Goal: Task Accomplishment & Management: Manage account settings

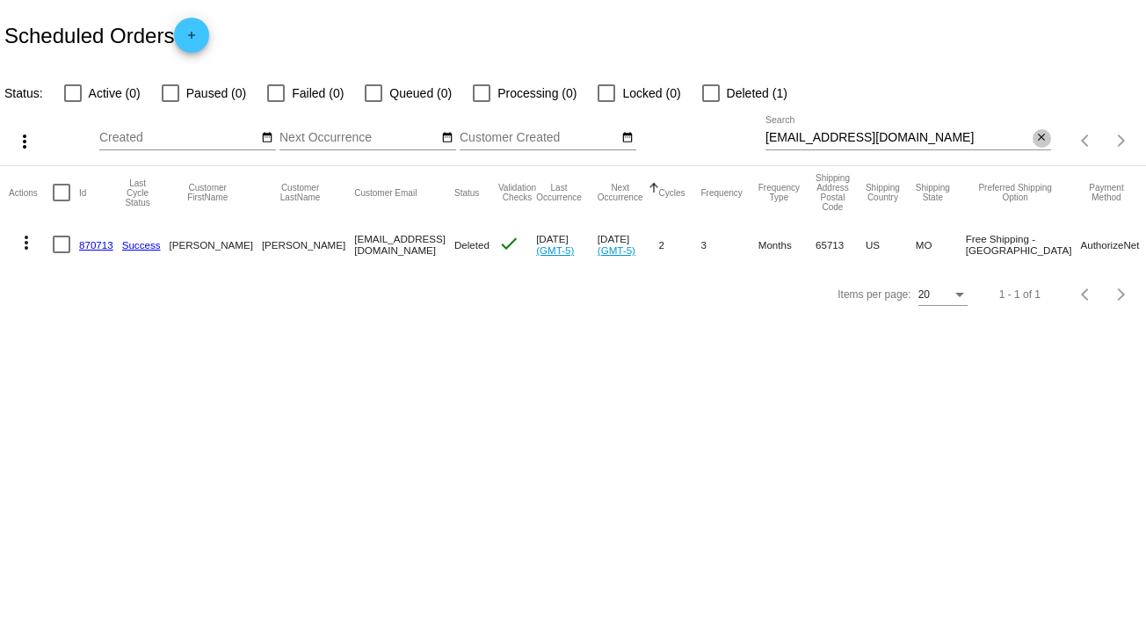
click at [1040, 140] on mat-icon "close" at bounding box center [1041, 138] width 12 height 14
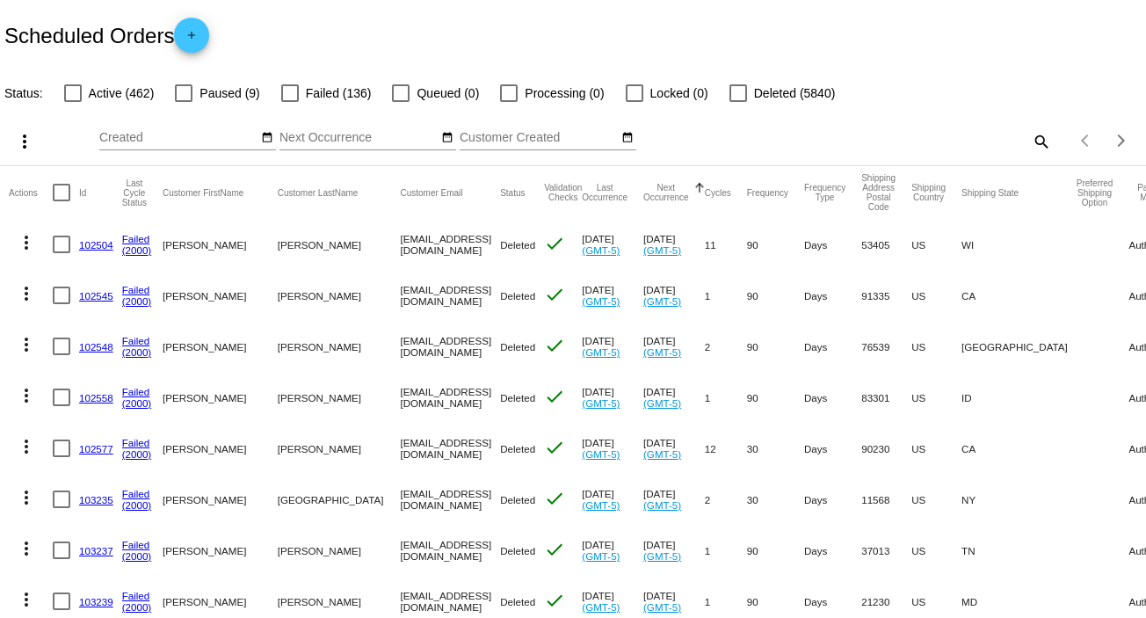
click at [1033, 140] on mat-icon "search" at bounding box center [1040, 140] width 21 height 27
click at [1033, 140] on input "Search" at bounding box center [908, 138] width 286 height 14
paste input "[EMAIL_ADDRESS][DOMAIN_NAME]"
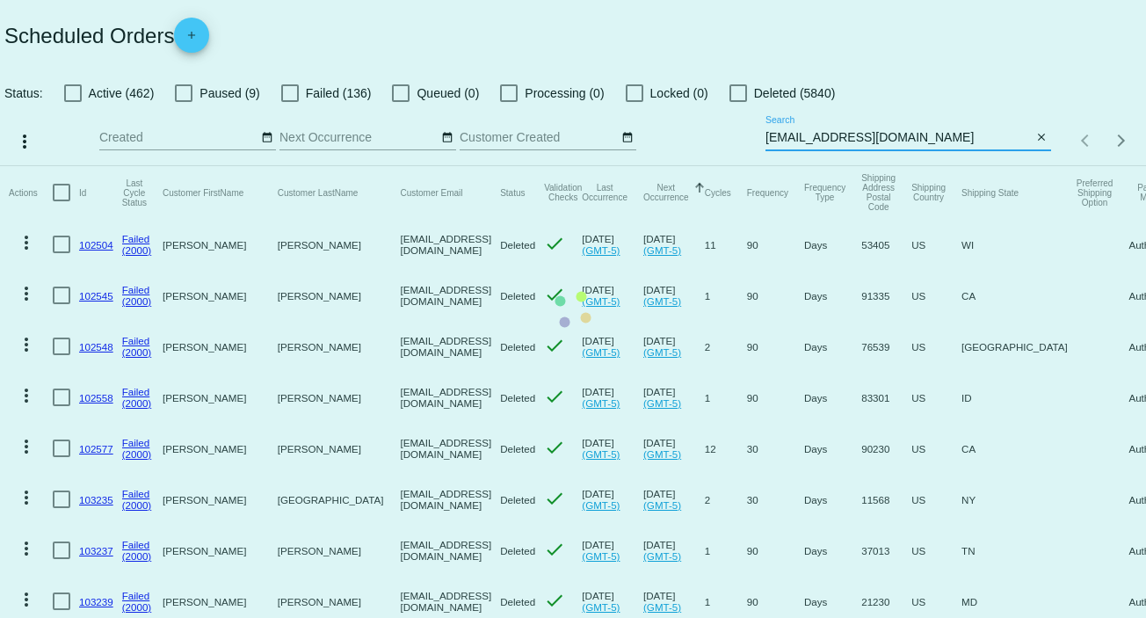
type input "[EMAIL_ADDRESS][DOMAIN_NAME]"
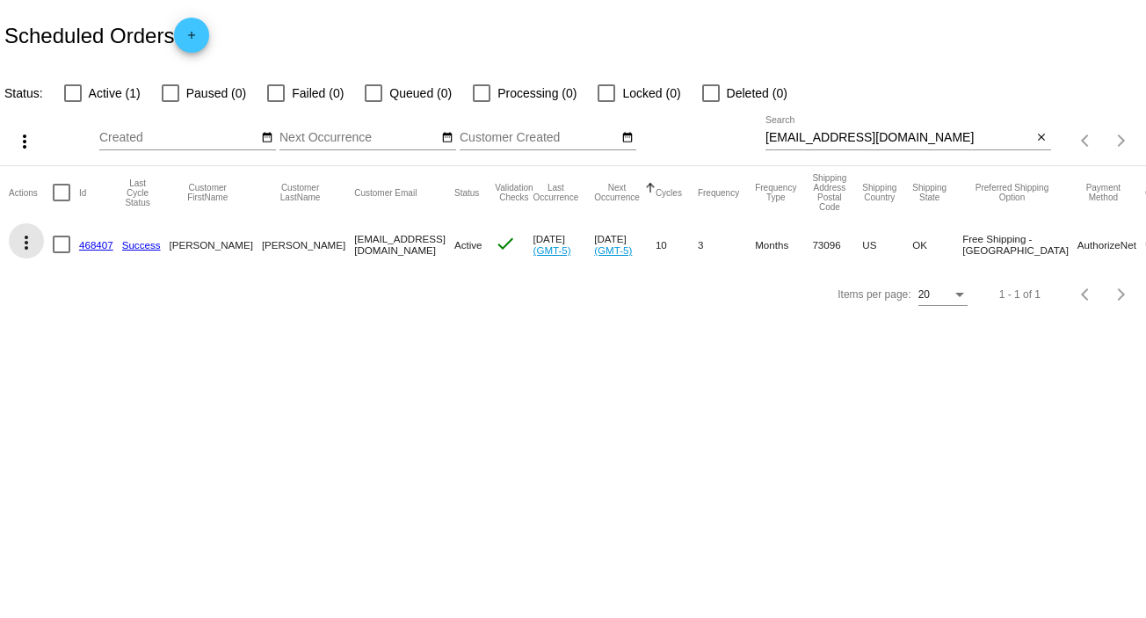
click at [29, 242] on mat-icon "more_vert" at bounding box center [26, 242] width 21 height 21
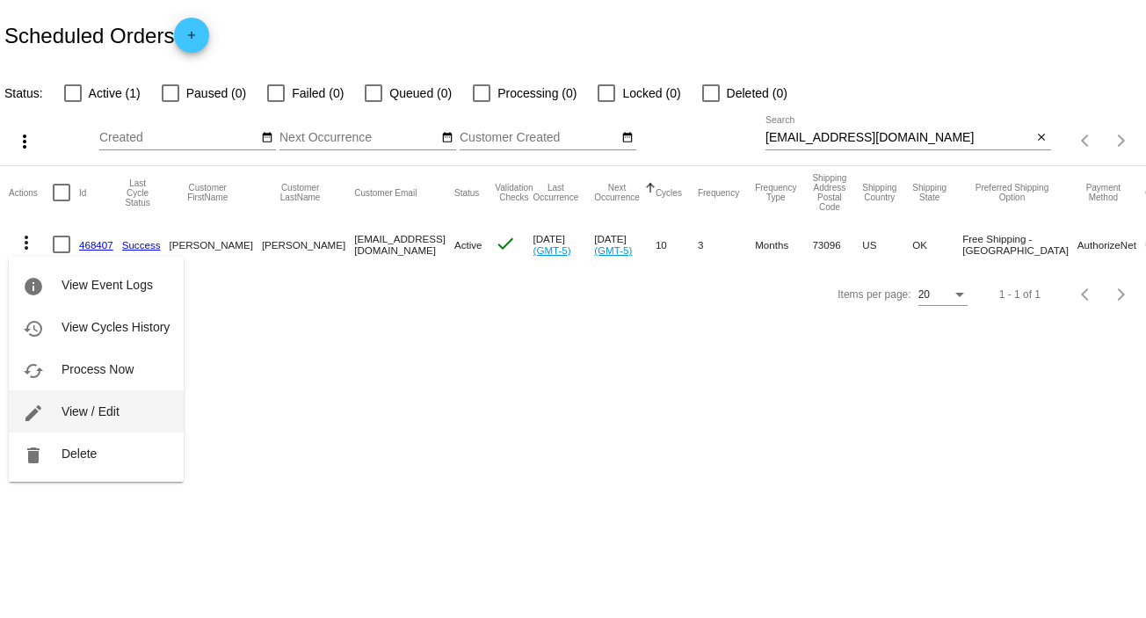
click at [148, 407] on button "edit View / Edit" at bounding box center [96, 411] width 175 height 42
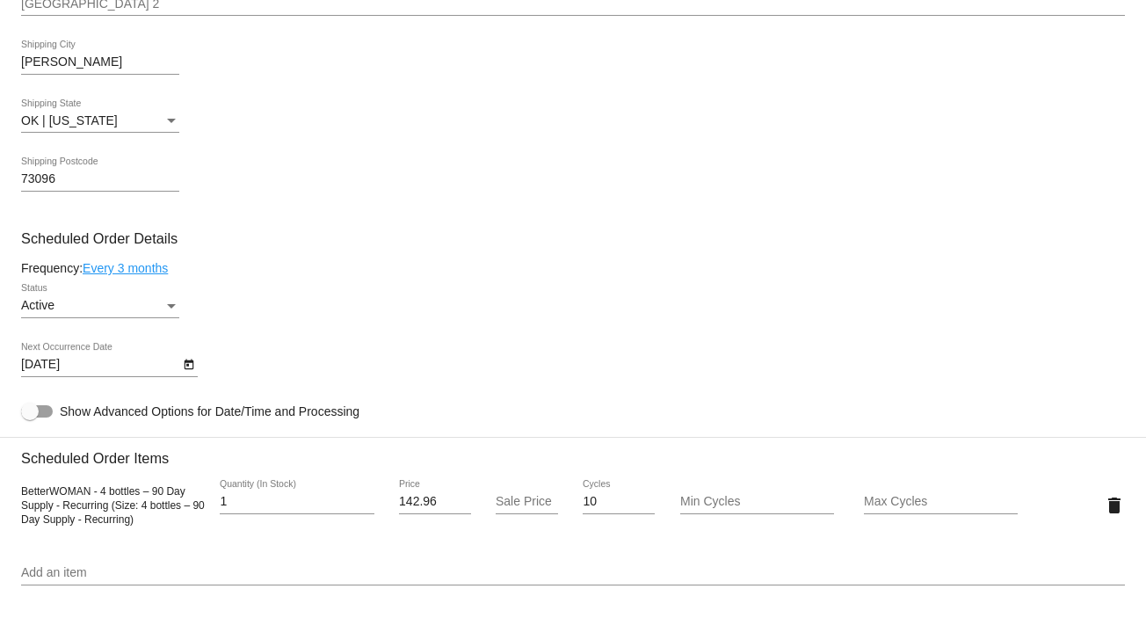
scroll to position [791, 0]
click at [173, 304] on div "Status" at bounding box center [171, 303] width 9 height 4
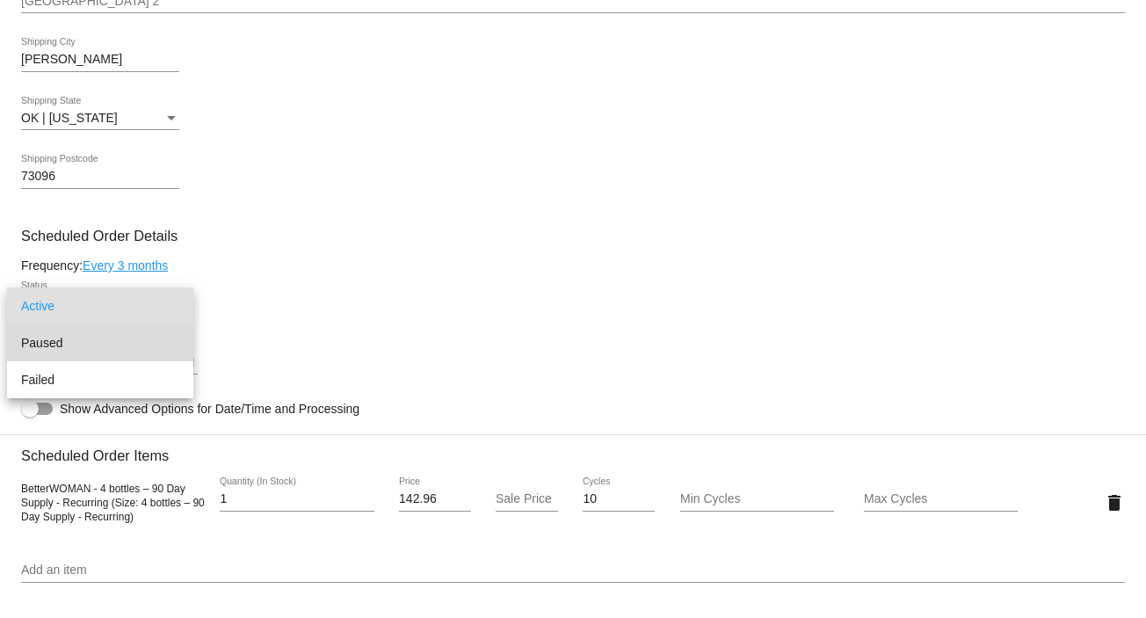
click at [162, 336] on span "Paused" at bounding box center [100, 342] width 158 height 37
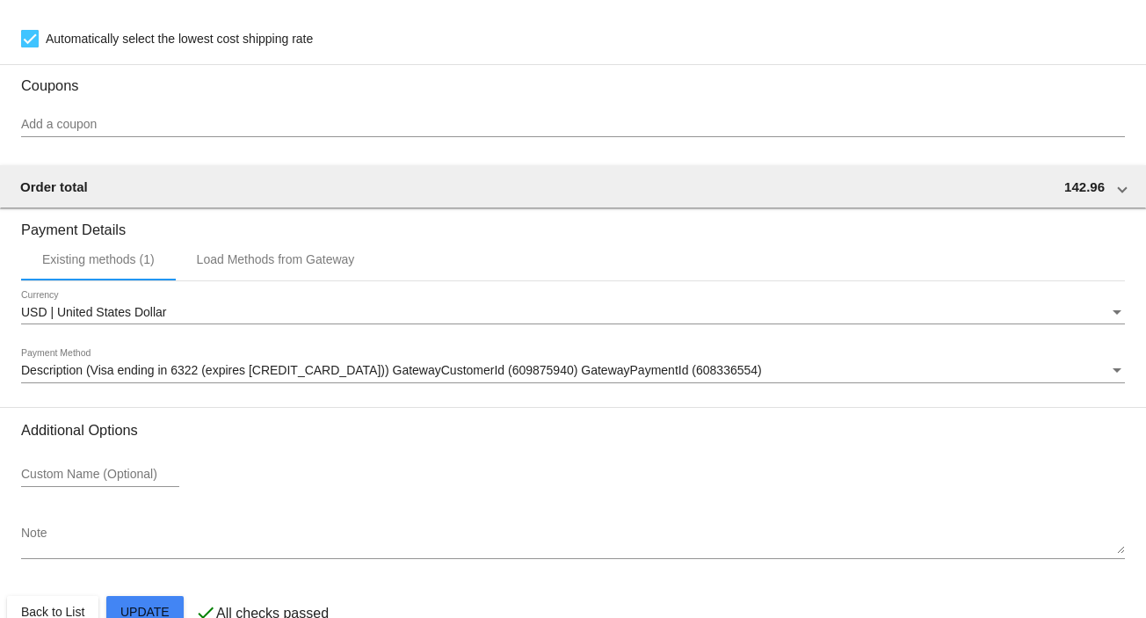
scroll to position [1518, 0]
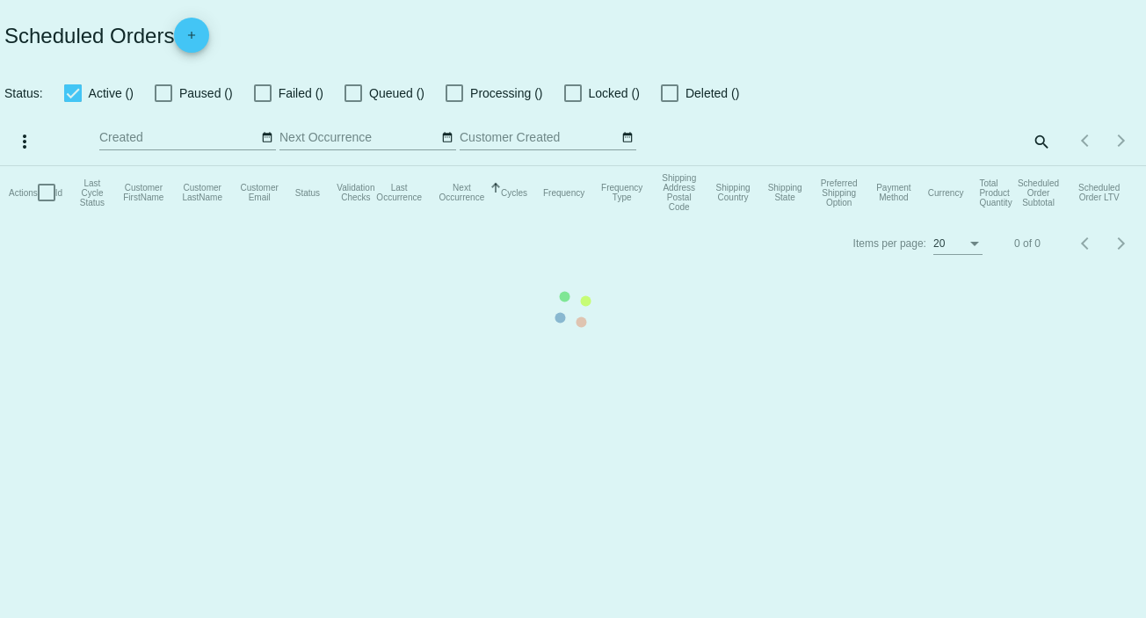
checkbox input "false"
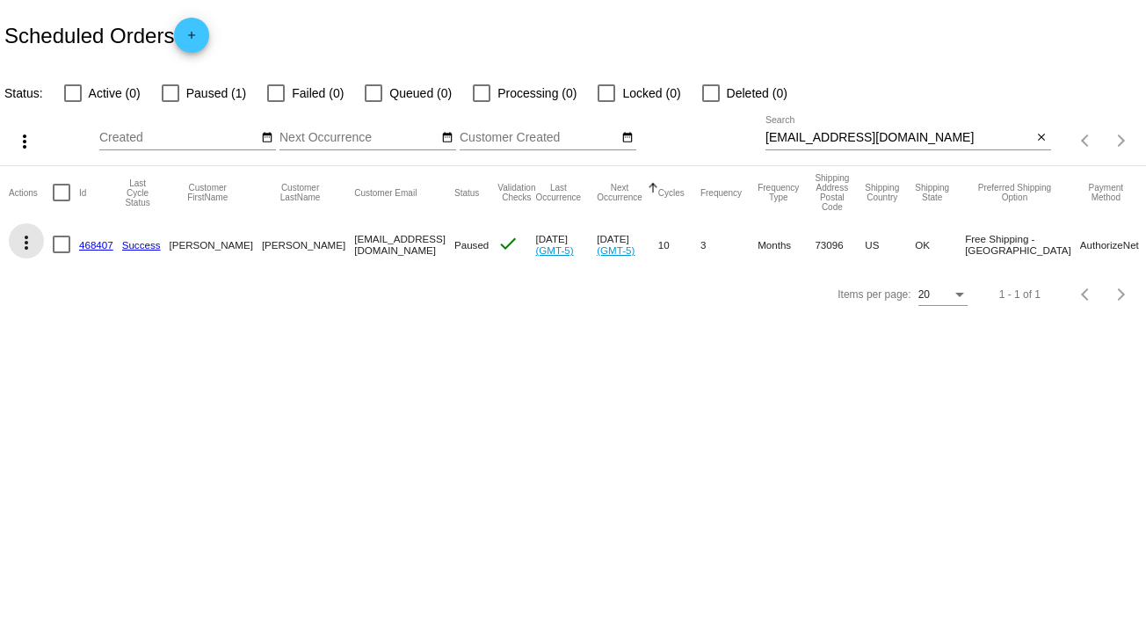
click at [21, 235] on mat-icon "more_vert" at bounding box center [26, 242] width 21 height 21
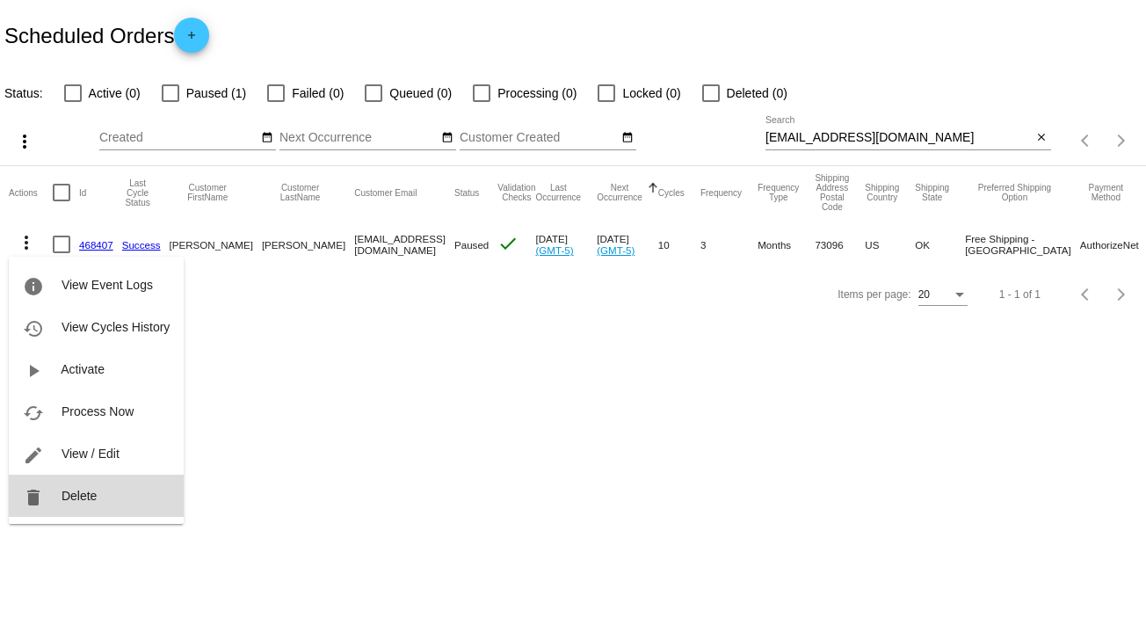
click at [95, 495] on span "Delete" at bounding box center [79, 496] width 35 height 14
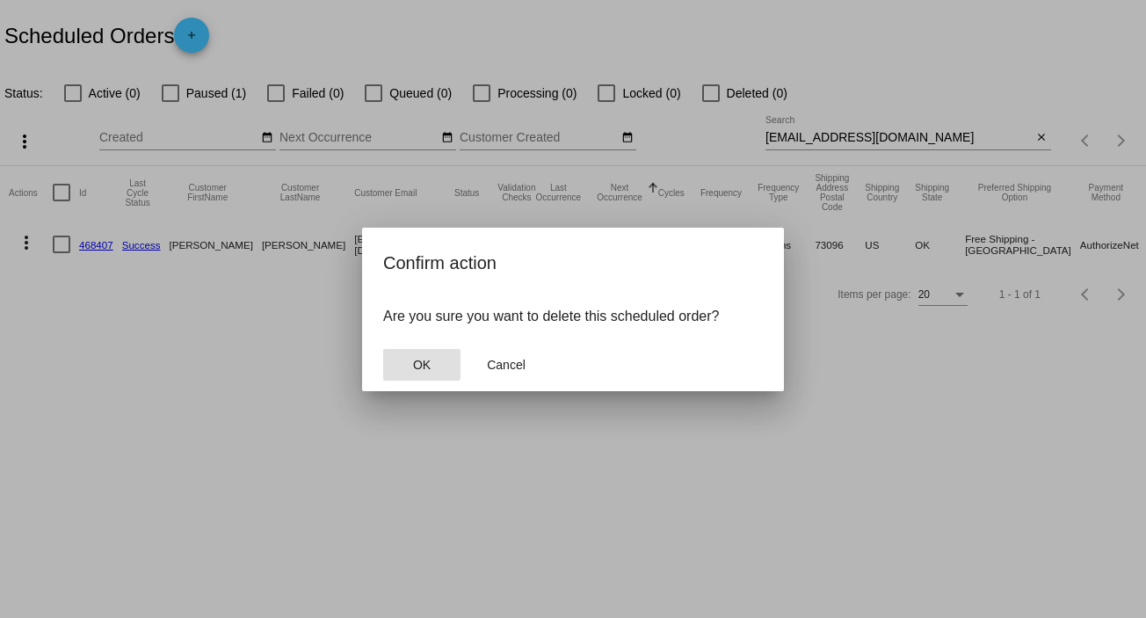
click at [409, 370] on button "OK" at bounding box center [421, 365] width 77 height 32
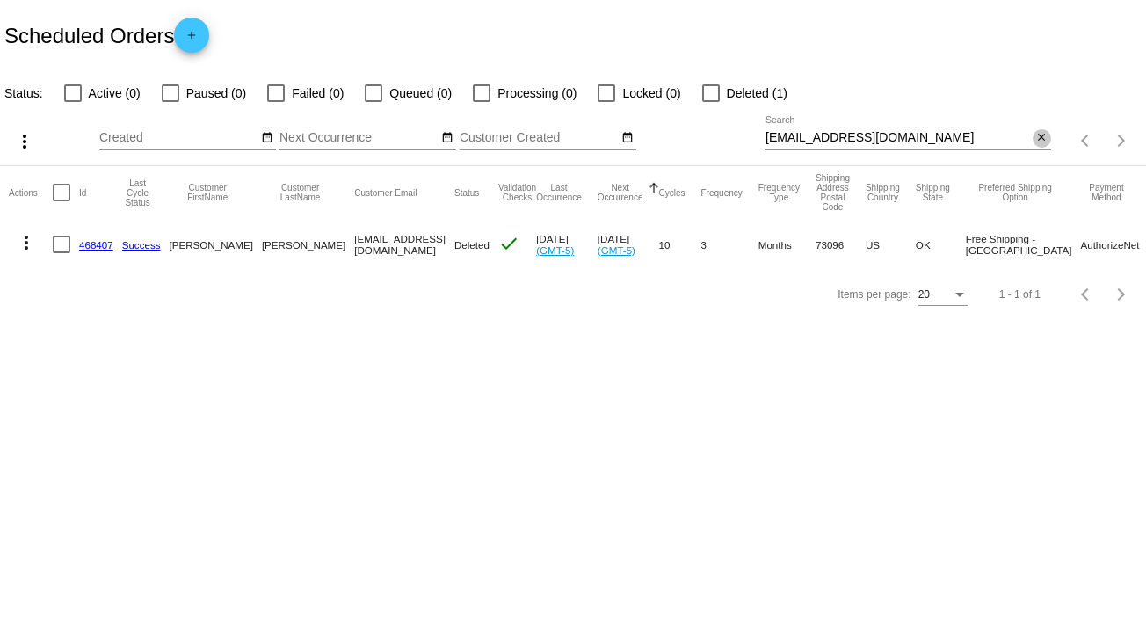
click at [1042, 133] on mat-icon "close" at bounding box center [1041, 138] width 12 height 14
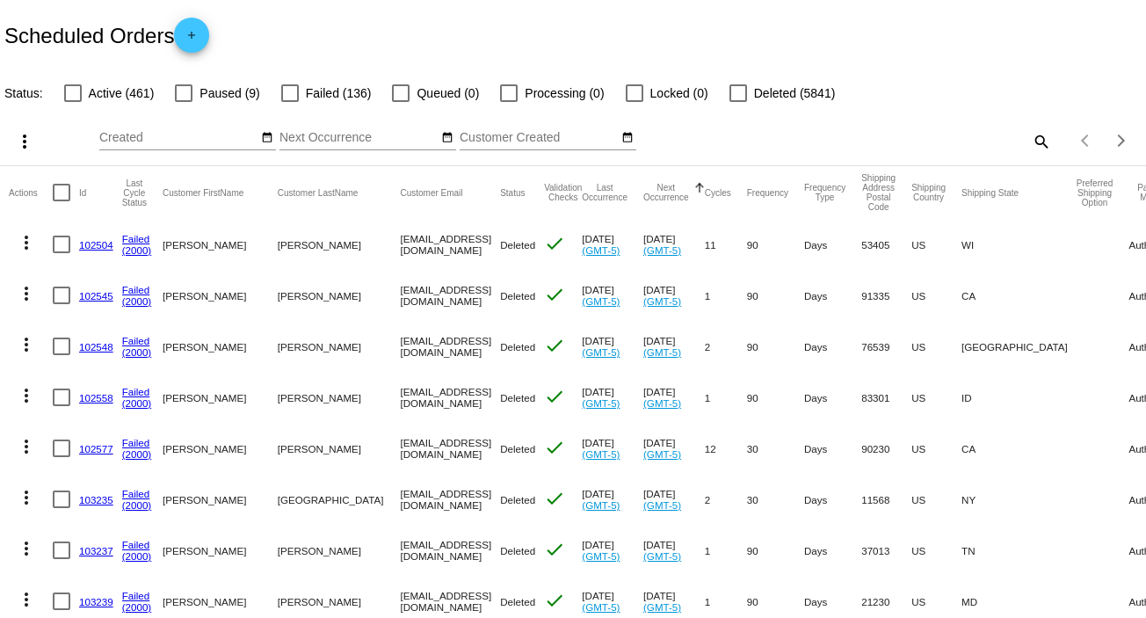
click at [1030, 140] on mat-icon "search" at bounding box center [1040, 140] width 21 height 27
click at [1028, 140] on input "Search" at bounding box center [908, 138] width 286 height 14
paste input "jameescscott@hotmail.com"
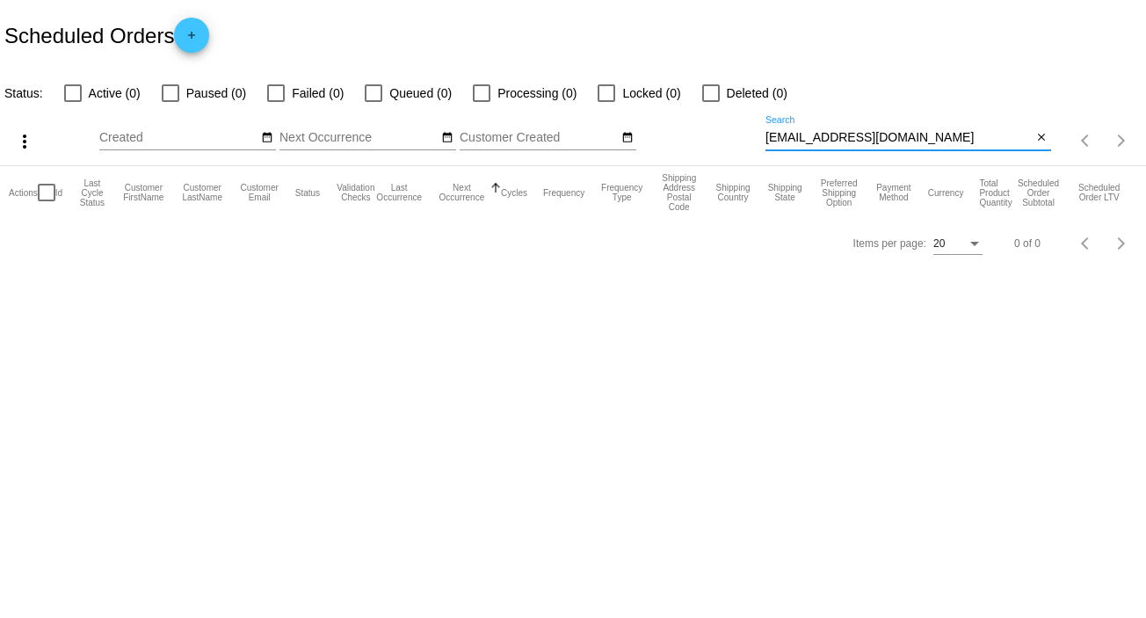
type input "jameescscott@hotmail.com"
